Goal: Information Seeking & Learning: Learn about a topic

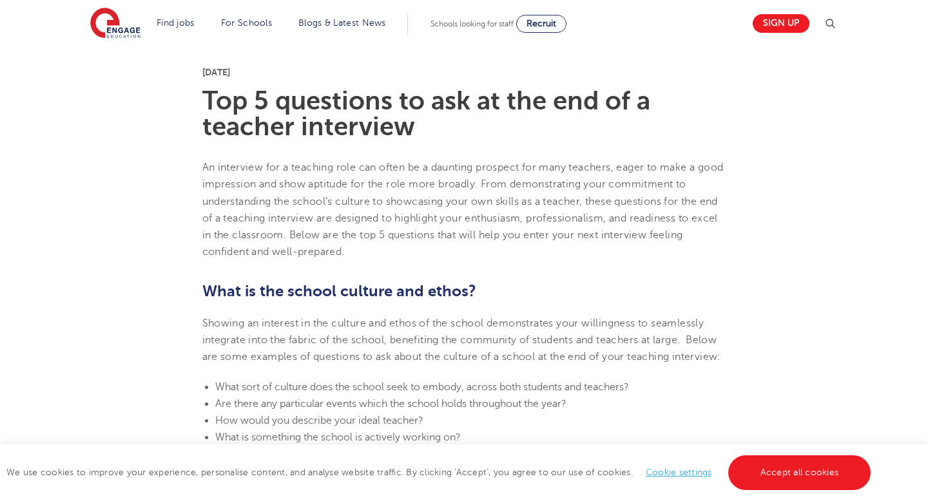
click at [366, 291] on span "What is the school culture and ethos?" at bounding box center [339, 291] width 274 height 18
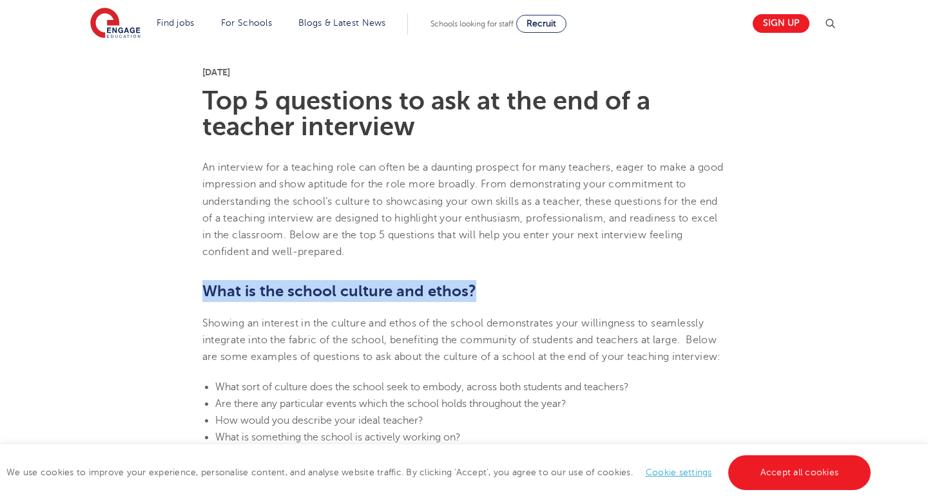
click at [366, 291] on span "What is the school culture and ethos?" at bounding box center [339, 291] width 274 height 18
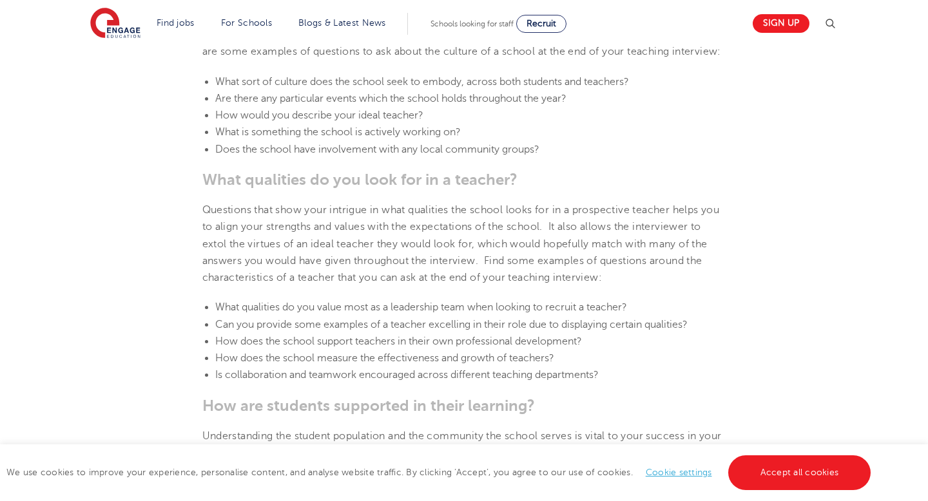
scroll to position [619, 0]
click at [368, 189] on span "What qualities do you look for in a teacher?" at bounding box center [359, 180] width 315 height 18
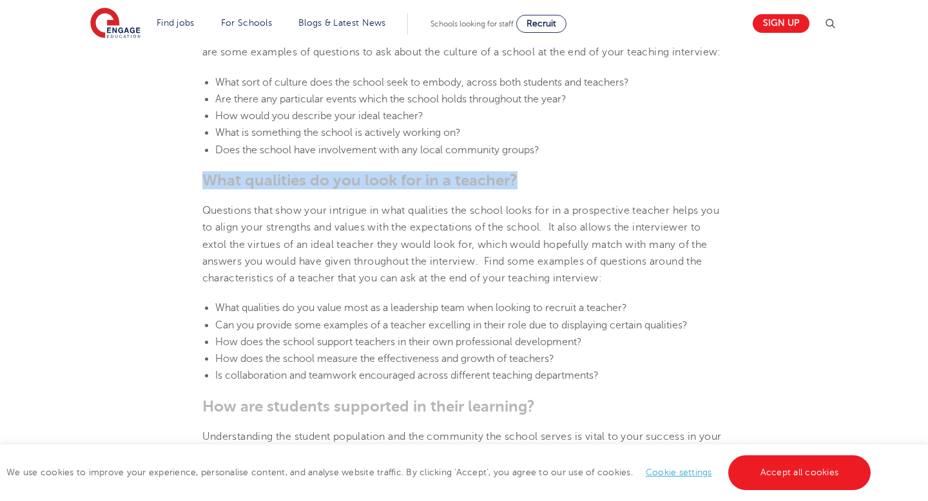
click at [368, 189] on span "What qualities do you look for in a teacher?" at bounding box center [359, 180] width 315 height 18
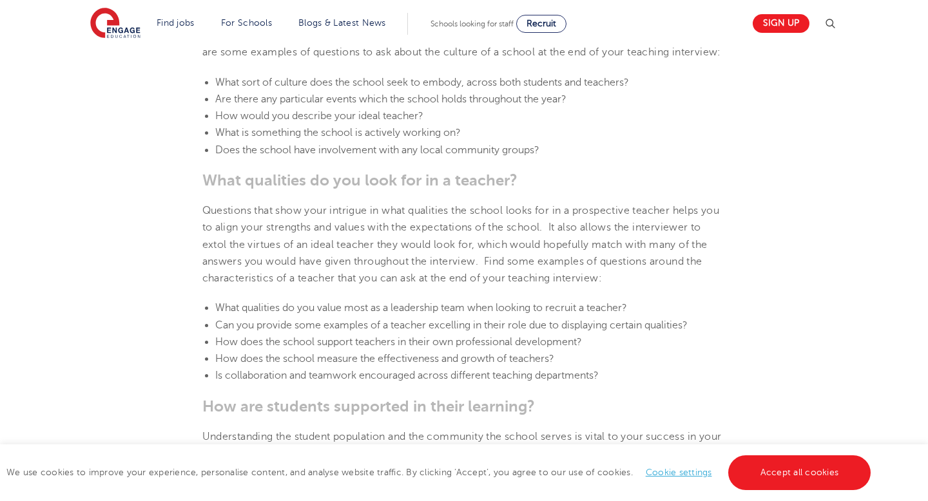
click at [367, 314] on span "What qualities do you value most as a leadership team when looking to recruit a…" at bounding box center [421, 308] width 412 height 12
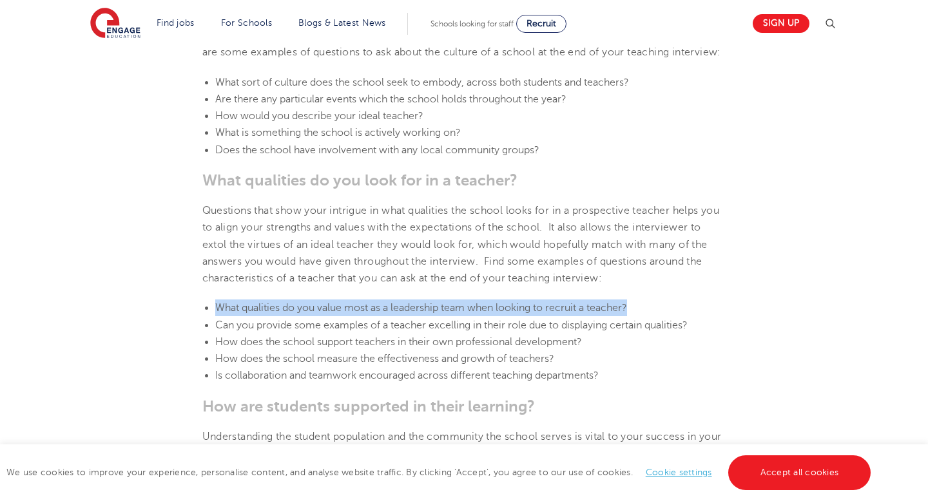
click at [367, 314] on span "What qualities do you value most as a leadership team when looking to recruit a…" at bounding box center [421, 308] width 412 height 12
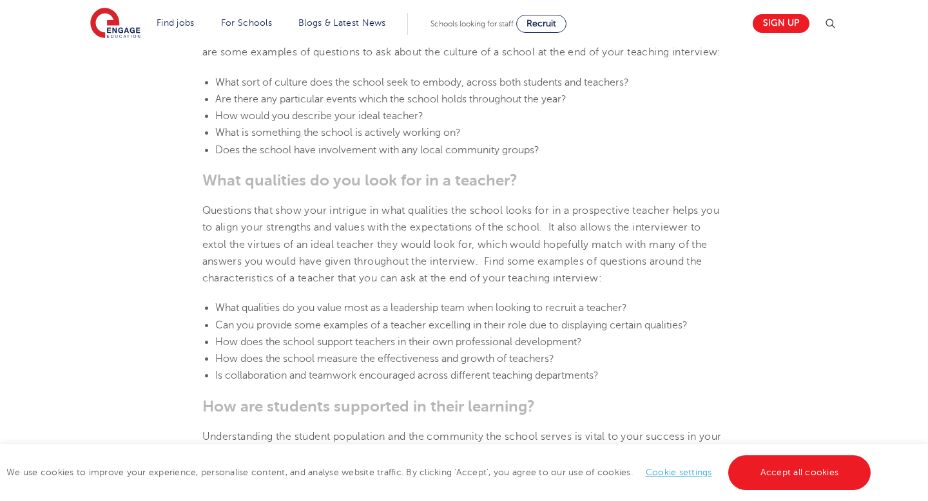
click at [361, 331] on span "Can you provide some examples of a teacher excelling in their role due to displ…" at bounding box center [451, 326] width 472 height 12
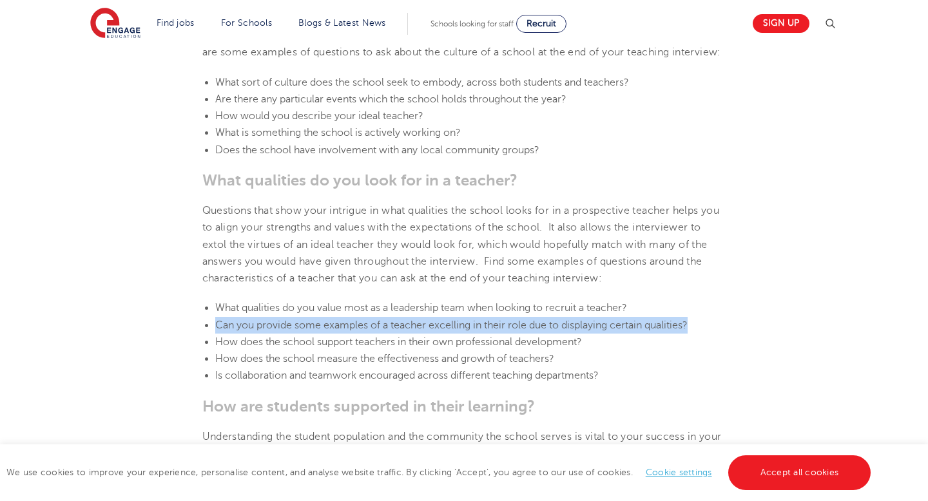
click at [361, 331] on span "Can you provide some examples of a teacher excelling in their role due to displ…" at bounding box center [451, 326] width 472 height 12
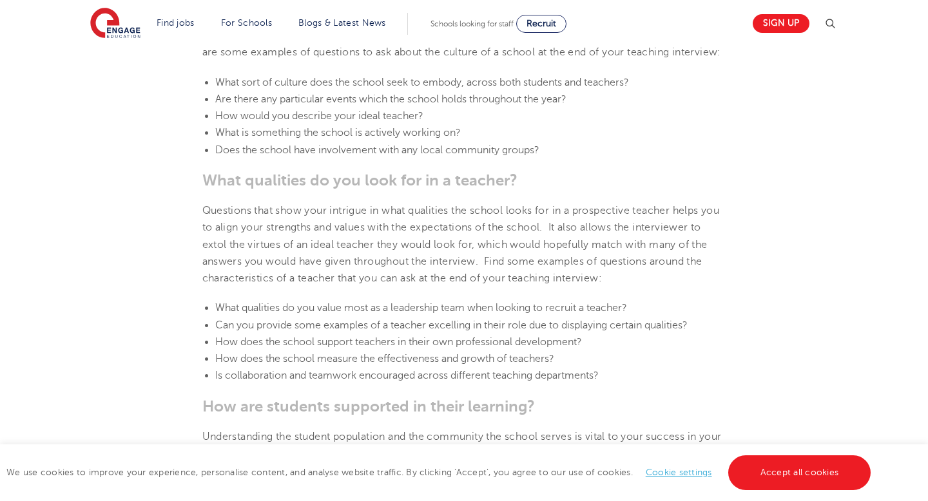
click at [351, 348] on span "How does the school support teachers in their own professional development?" at bounding box center [398, 342] width 367 height 12
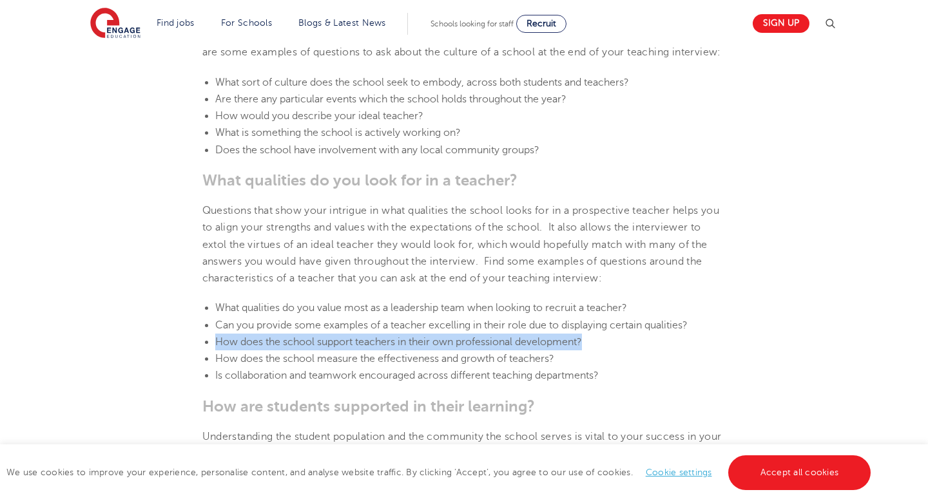
click at [351, 348] on span "How does the school support teachers in their own professional development?" at bounding box center [398, 342] width 367 height 12
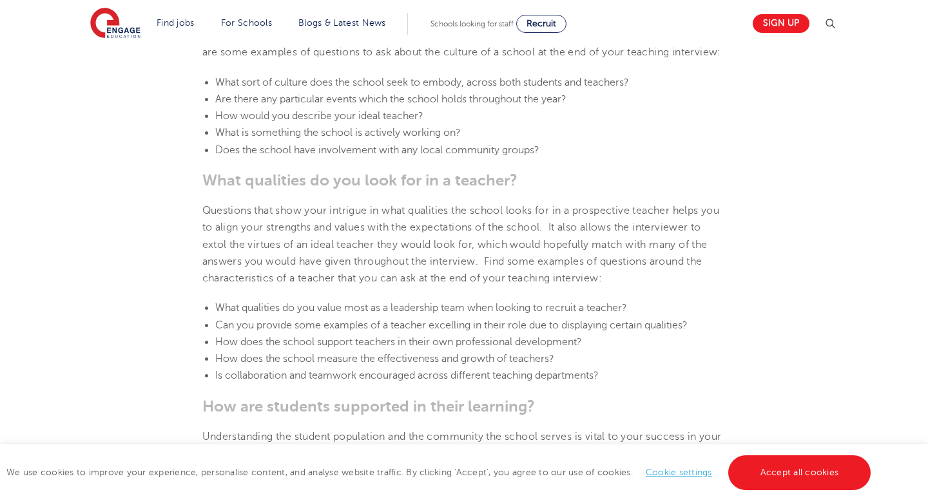
click at [351, 365] on span "How does the school measure the effectiveness and growth of teachers?" at bounding box center [384, 359] width 339 height 12
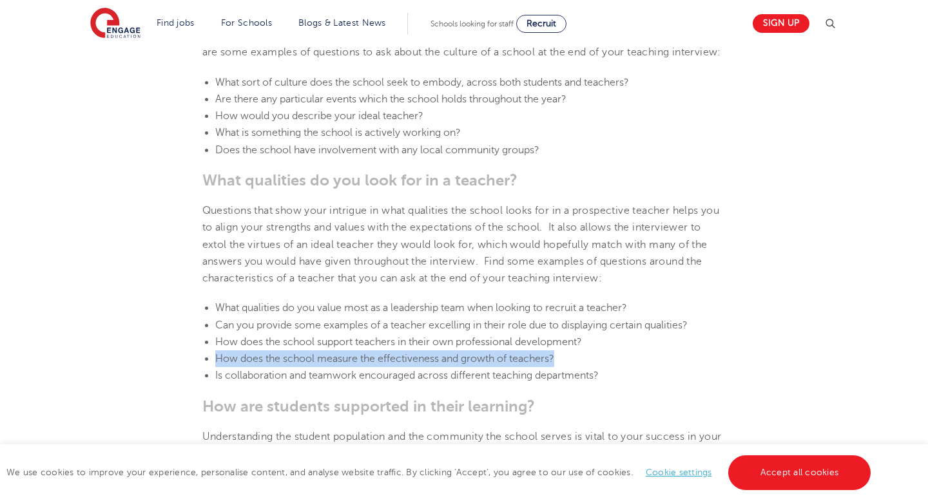
click at [351, 365] on span "How does the school measure the effectiveness and growth of teachers?" at bounding box center [384, 359] width 339 height 12
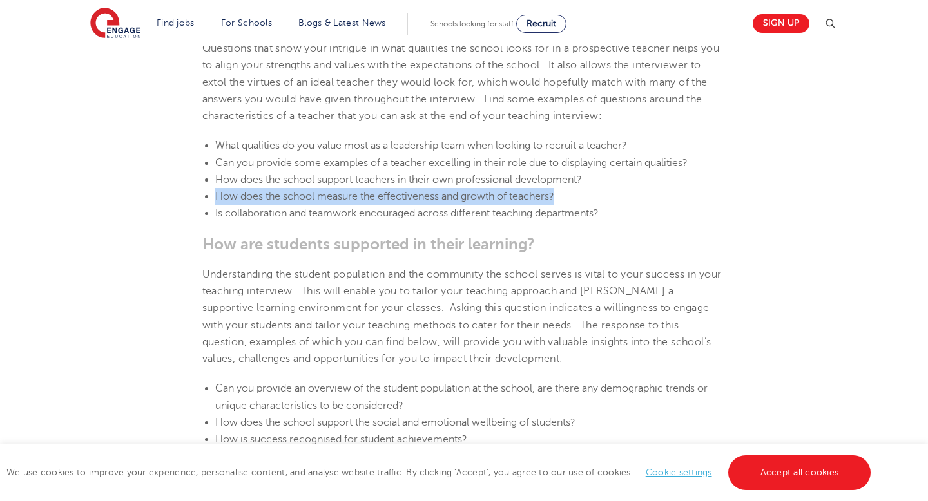
scroll to position [786, 0]
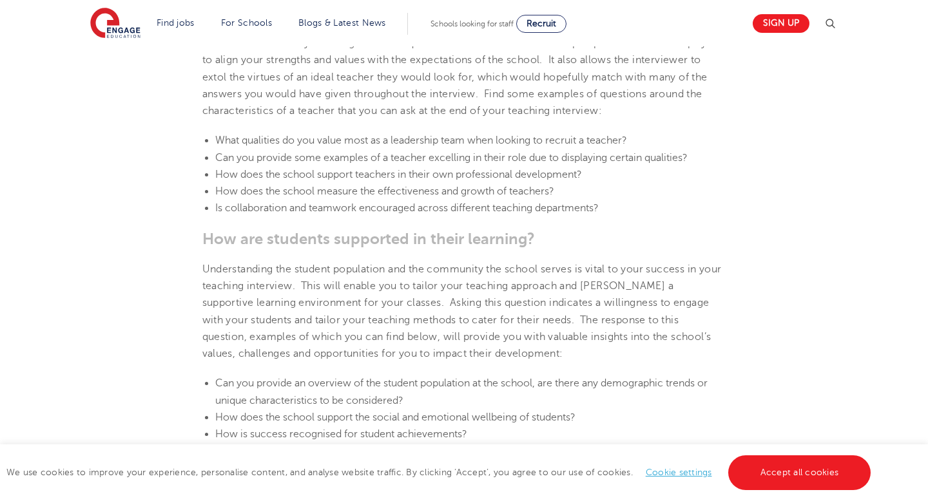
click at [354, 248] on span "How are students supported in their learning?" at bounding box center [368, 239] width 332 height 18
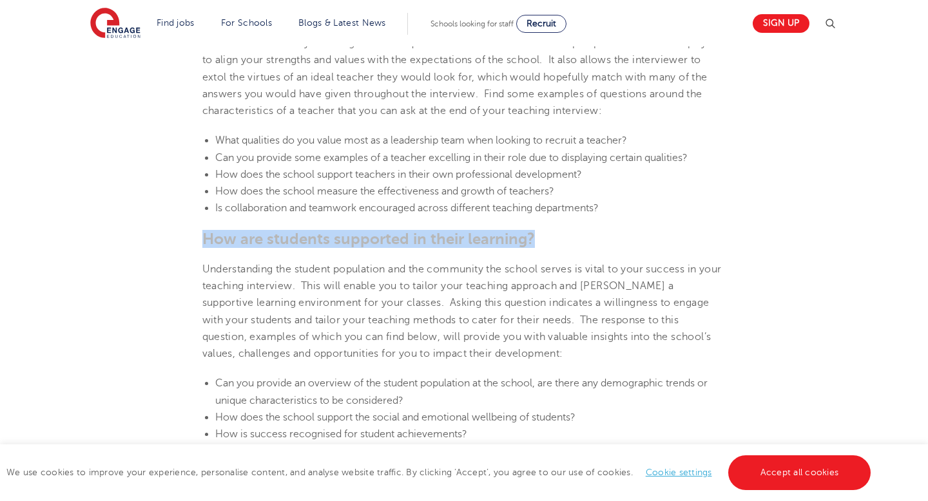
click at [354, 248] on span "How are students supported in their learning?" at bounding box center [368, 239] width 332 height 18
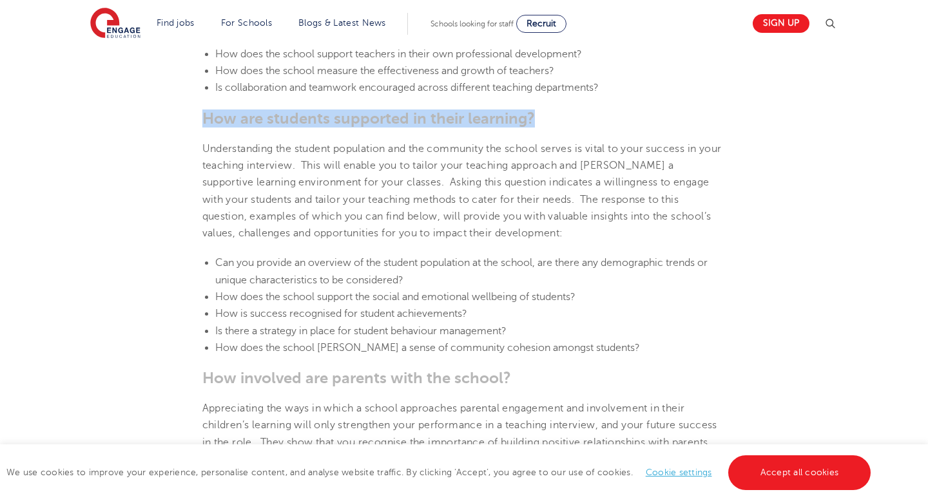
scroll to position [1091, 0]
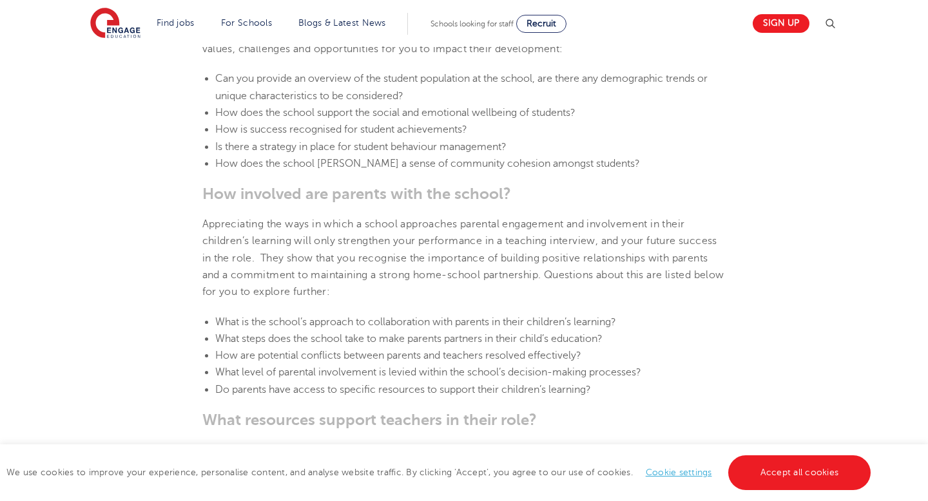
click at [373, 203] on span "How involved are parents with the school?" at bounding box center [356, 194] width 309 height 18
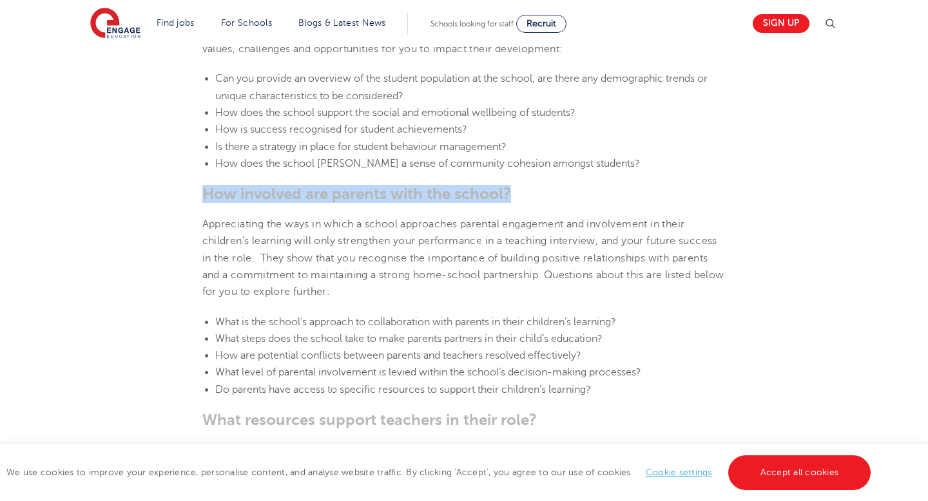
click at [373, 203] on span "How involved are parents with the school?" at bounding box center [356, 194] width 309 height 18
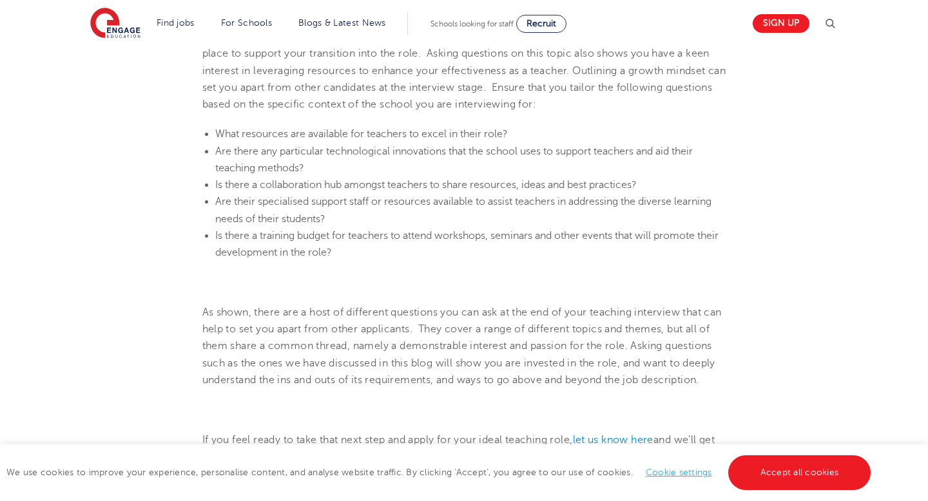
scroll to position [1813, 0]
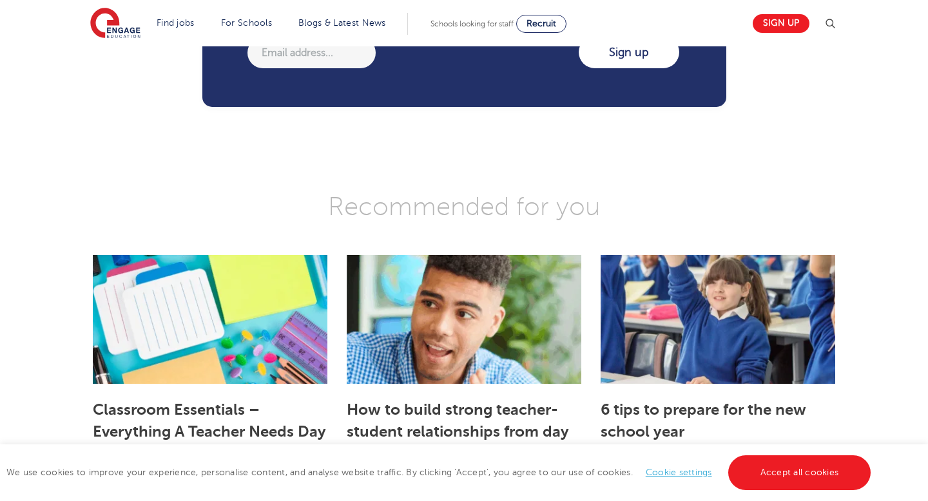
scroll to position [2224, 0]
